Goal: Information Seeking & Learning: Learn about a topic

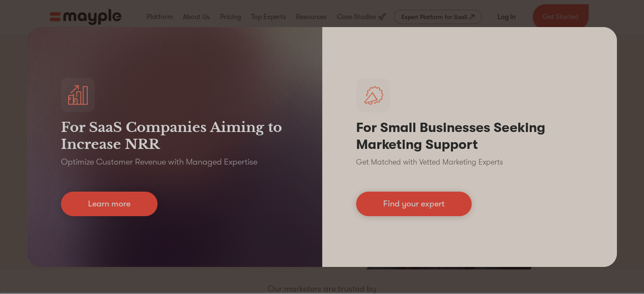
click at [636, 123] on div "For SaaS Companies Aiming to Increase NRR Optimize Customer Revenue with Manage…" at bounding box center [322, 147] width 644 height 294
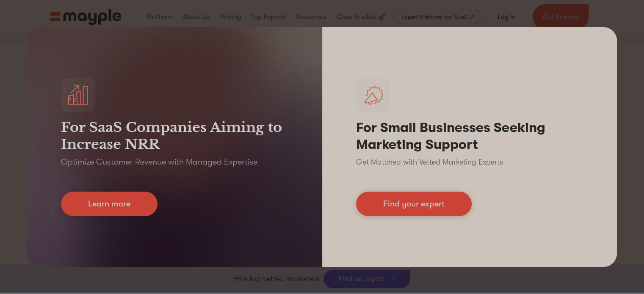
scroll to position [251, 0]
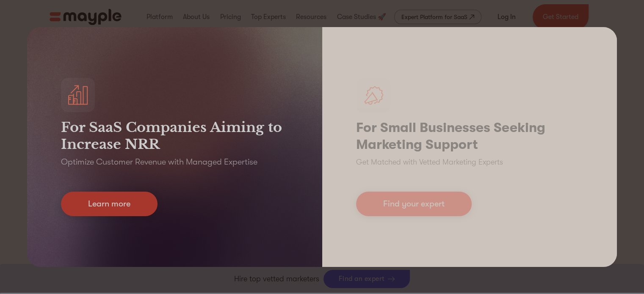
click at [109, 207] on link "Learn more" at bounding box center [109, 204] width 97 height 25
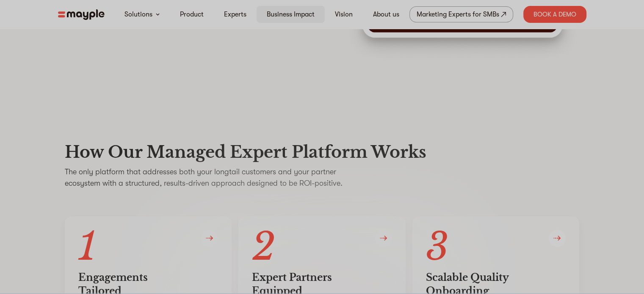
scroll to position [1388, 0]
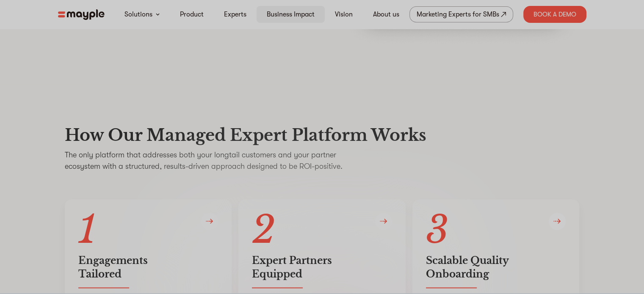
click at [283, 13] on link "Business Impact" at bounding box center [291, 14] width 48 height 10
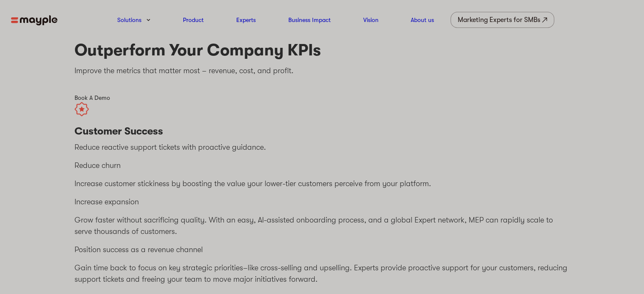
click at [25, 19] on img at bounding box center [34, 20] width 47 height 11
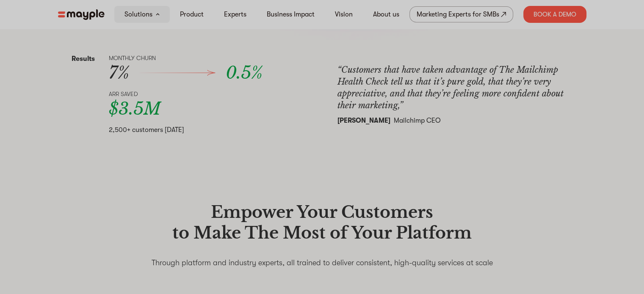
scroll to position [416, 0]
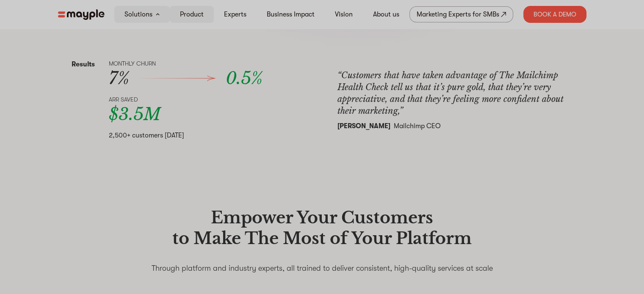
click at [195, 17] on link "Product" at bounding box center [192, 14] width 24 height 10
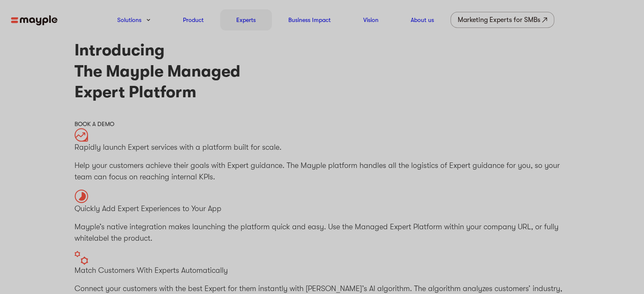
click at [249, 16] on link "Experts" at bounding box center [245, 20] width 19 height 10
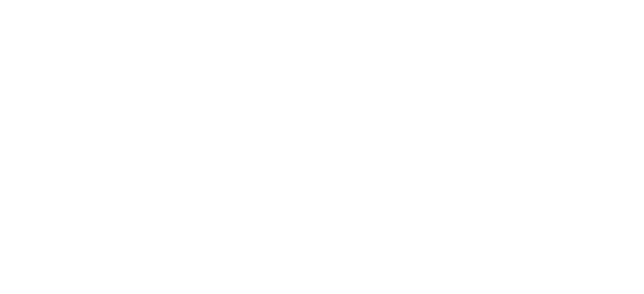
click at [0, 0] on html at bounding box center [0, 0] width 0 height 0
